Goal: Task Accomplishment & Management: Complete application form

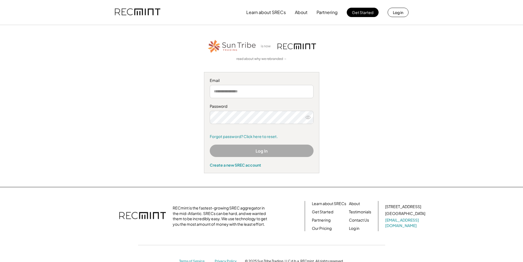
click at [227, 95] on input "email" at bounding box center [262, 91] width 104 height 13
click at [260, 92] on input "**********" at bounding box center [262, 91] width 104 height 13
click at [259, 91] on input "**********" at bounding box center [262, 91] width 104 height 13
type input "*"
click at [253, 166] on div "Create a new SREC account" at bounding box center [262, 164] width 104 height 5
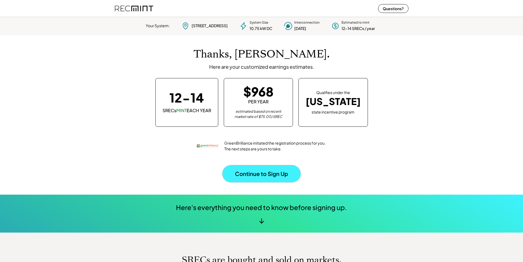
click at [259, 170] on button "Continue to Sign Up" at bounding box center [262, 173] width 78 height 17
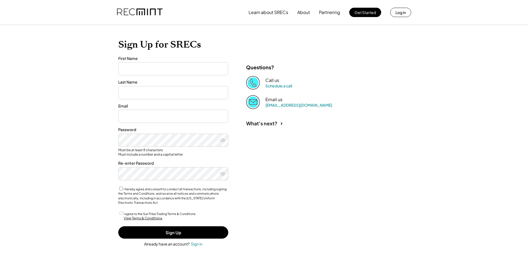
type input "***"
type input "*****"
type input "**********"
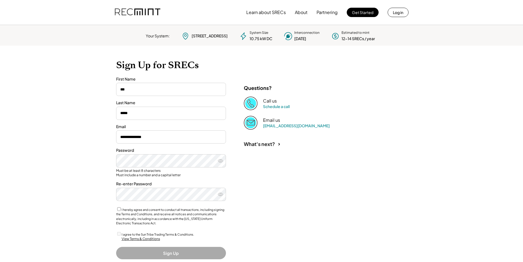
click at [121, 209] on div "I hereby agree and consent to conduct all transactions, including signing the T…" at bounding box center [171, 215] width 110 height 19
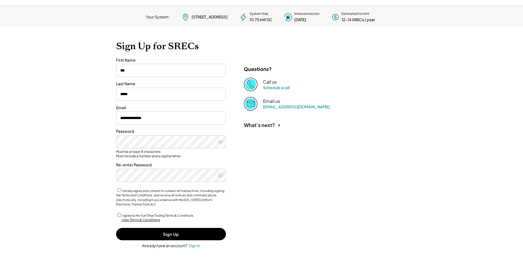
scroll to position [19, 0]
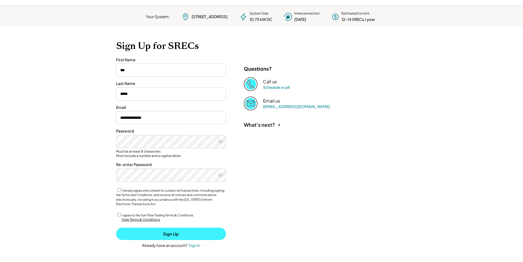
click at [138, 233] on button "Sign Up" at bounding box center [171, 234] width 110 height 12
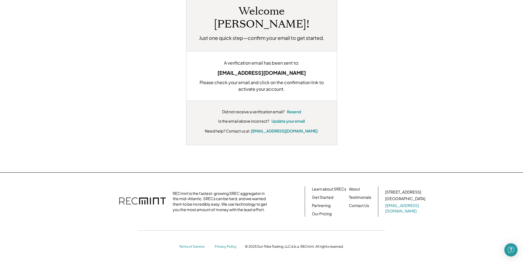
scroll to position [46, 0]
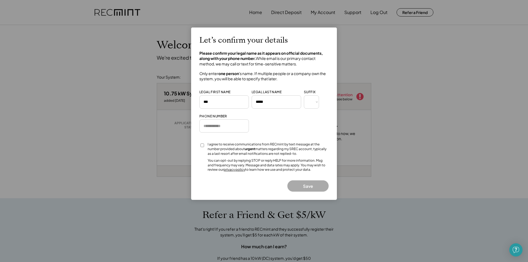
click at [219, 123] on input "input" at bounding box center [223, 125] width 49 height 13
type input "**********"
click at [301, 187] on button "Save" at bounding box center [307, 185] width 41 height 11
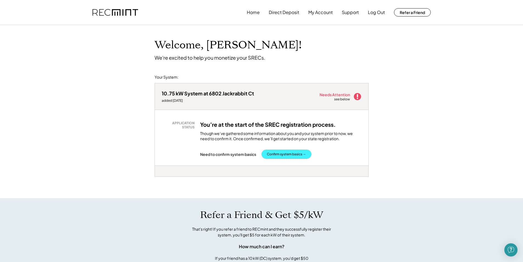
click at [288, 153] on button "Confirm system basics →" at bounding box center [287, 154] width 50 height 9
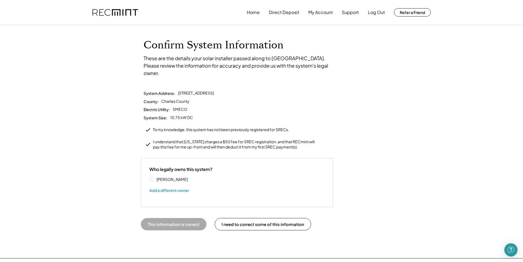
click at [155, 177] on label "[PERSON_NAME]" at bounding box center [179, 179] width 49 height 4
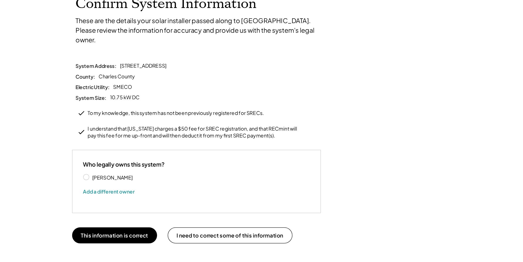
scroll to position [42, 0]
click at [155, 176] on button "This information is correct" at bounding box center [174, 182] width 66 height 12
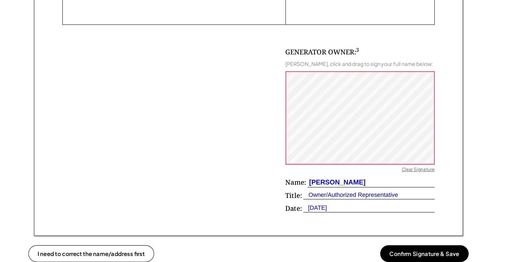
scroll to position [269, 0]
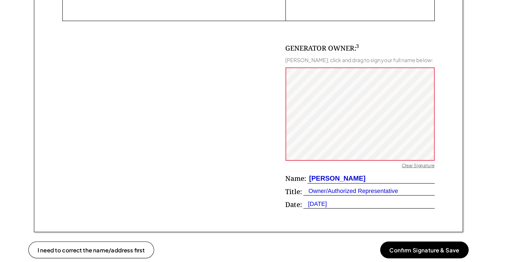
click at [246, 138] on div "GENERATOR OWNER: 3 [PERSON_NAME], click and drag to sign your full name below: …" at bounding box center [262, 155] width 274 height 141
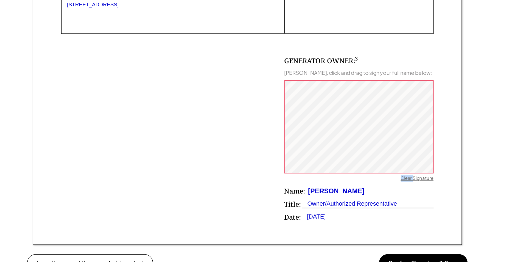
scroll to position [260, 0]
click at [392, 201] on div "Clear Signature" at bounding box center [387, 200] width 24 height 5
click at [384, 201] on div "Clear Signature" at bounding box center [387, 200] width 24 height 5
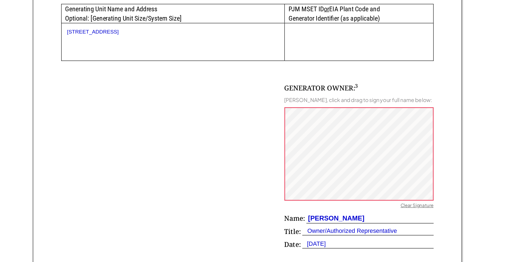
scroll to position [240, 0]
click at [392, 222] on div "Clear Signature" at bounding box center [387, 220] width 24 height 5
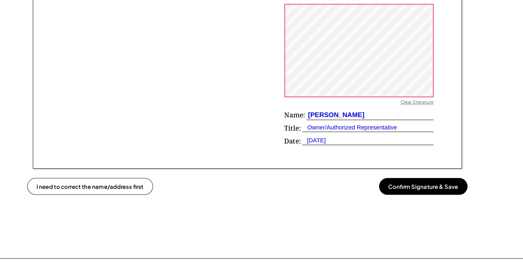
scroll to position [318, 0]
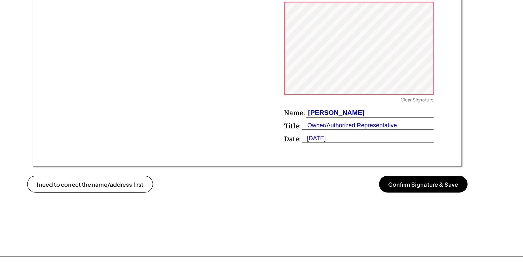
click at [409, 206] on button "Confirm Signature & Save" at bounding box center [391, 204] width 65 height 12
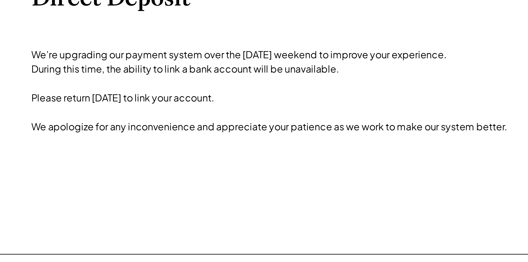
click at [127, 114] on div "Home Direct Deposit My Account Support Log Out Refer a Friend Direct Deposit We…" at bounding box center [264, 131] width 528 height 262
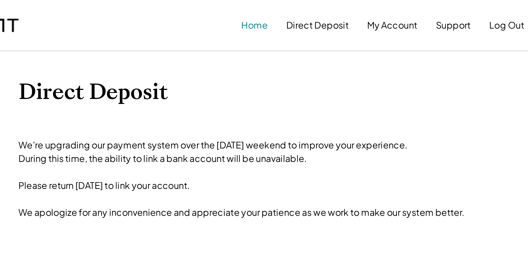
click at [257, 14] on button "Home" at bounding box center [255, 12] width 13 height 11
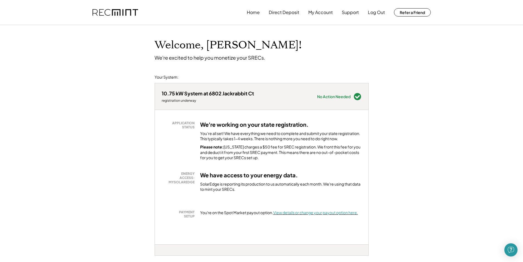
click at [297, 213] on font "View details or change your payout option here." at bounding box center [315, 212] width 85 height 5
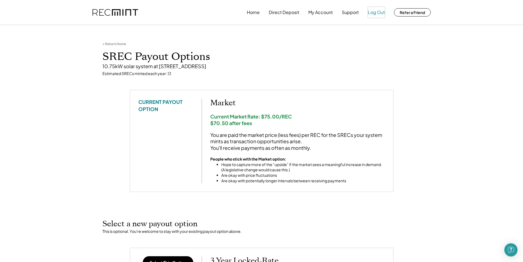
click at [374, 12] on button "Log Out" at bounding box center [376, 12] width 17 height 11
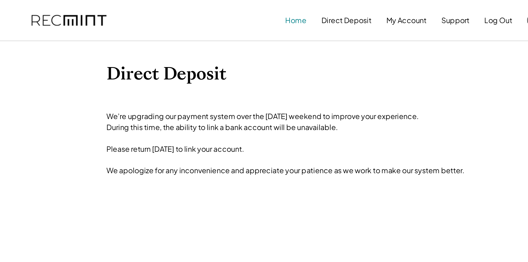
click at [257, 11] on button "Home" at bounding box center [255, 12] width 13 height 11
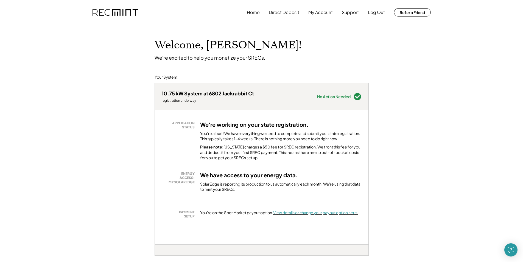
click at [321, 211] on font "View details or change your payout option here." at bounding box center [315, 212] width 85 height 5
click at [378, 13] on button "Log Out" at bounding box center [376, 12] width 17 height 11
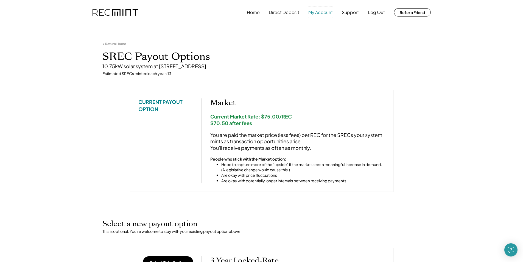
click at [323, 12] on button "My Account" at bounding box center [321, 12] width 24 height 11
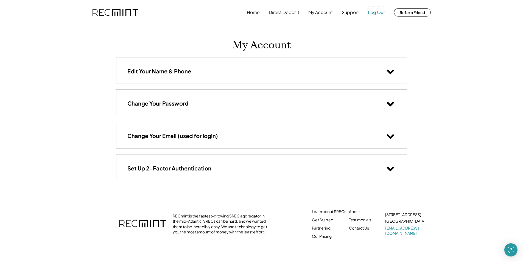
click at [374, 12] on button "Log Out" at bounding box center [376, 12] width 17 height 11
